Goal: Information Seeking & Learning: Find specific fact

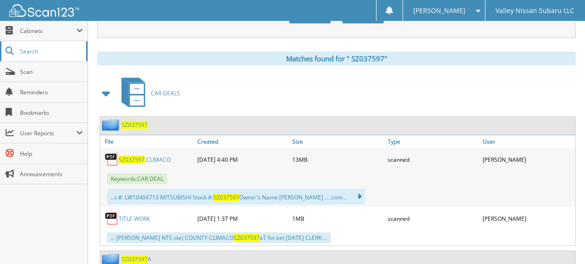
click at [22, 51] on span "Search" at bounding box center [50, 51] width 61 height 8
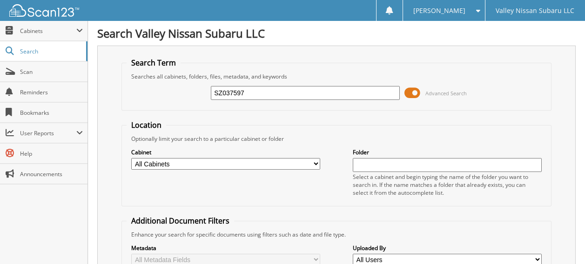
click at [252, 90] on input "SZ037597" at bounding box center [305, 93] width 189 height 14
type input "S"
type input "sz021633a"
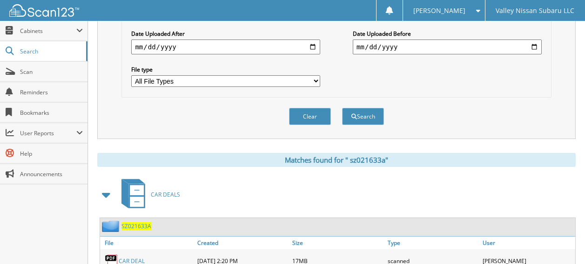
scroll to position [372, 0]
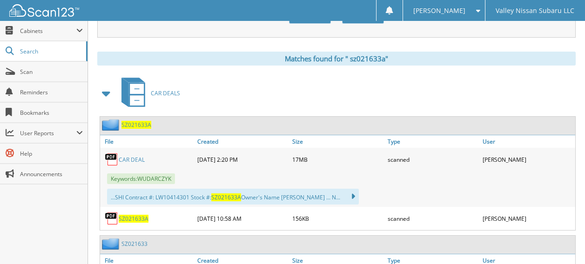
click at [123, 156] on link "C A R D E A L" at bounding box center [132, 160] width 26 height 8
